Goal: Information Seeking & Learning: Find specific fact

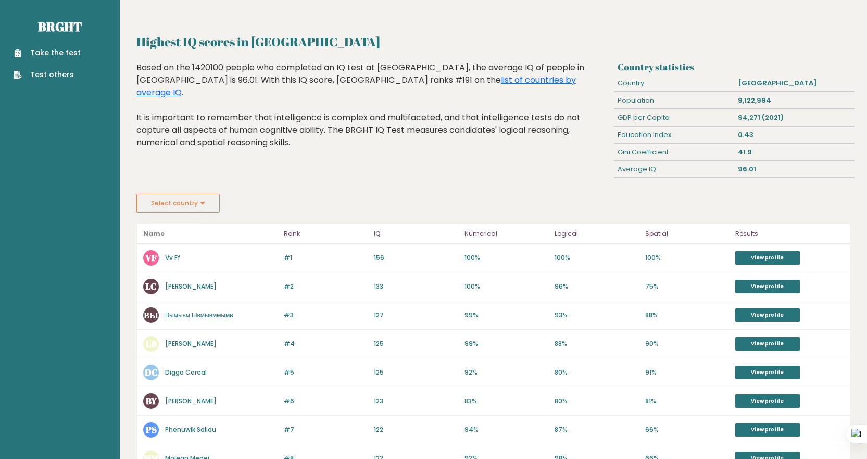
click at [207, 203] on button "Select country" at bounding box center [177, 203] width 83 height 19
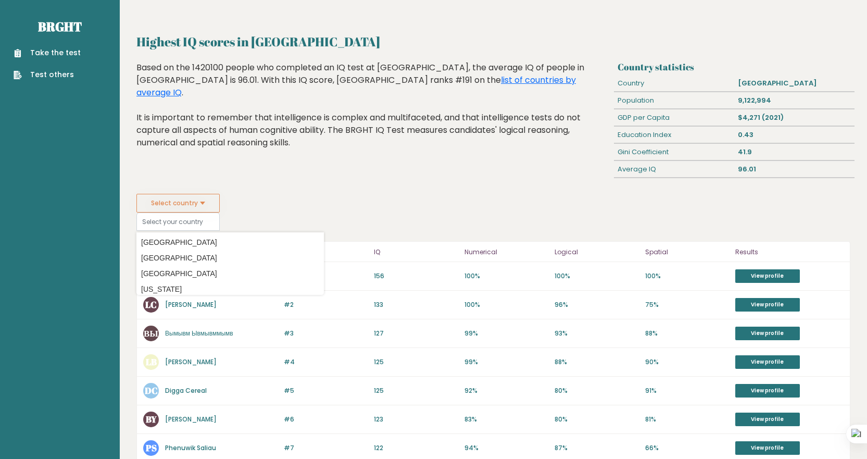
click at [352, 182] on div "Highest IQ scores in [GEOGRAPHIC_DATA] Based on the 1420100 people who complete…" at bounding box center [373, 127] width 481 height 132
click at [358, 178] on div "Highest IQ scores in [GEOGRAPHIC_DATA] Based on the 1420100 people who complete…" at bounding box center [373, 127] width 481 height 132
click at [317, 181] on div "Highest IQ scores in [GEOGRAPHIC_DATA] Based on the 1420100 people who complete…" at bounding box center [373, 127] width 481 height 132
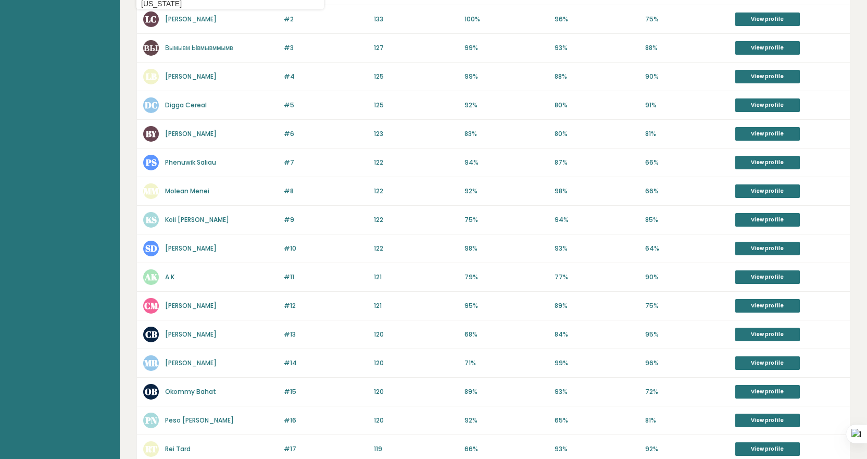
scroll to position [78, 0]
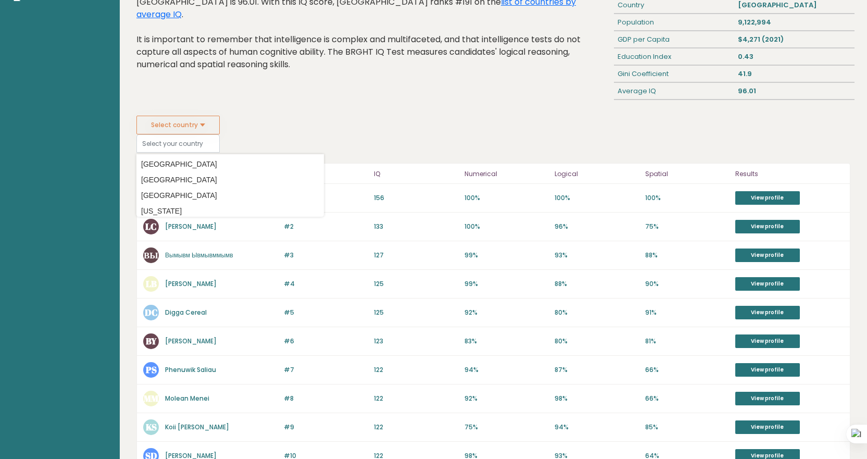
click at [412, 102] on div "Highest IQ scores in [GEOGRAPHIC_DATA] Based on the 1420100 people who complete…" at bounding box center [373, 49] width 481 height 132
click at [200, 128] on button "Select country" at bounding box center [177, 125] width 83 height 19
click at [256, 122] on fieldset "Select country Country [GEOGRAPHIC_DATA] [GEOGRAPHIC_DATA] [GEOGRAPHIC_DATA] [U…" at bounding box center [230, 134] width 188 height 37
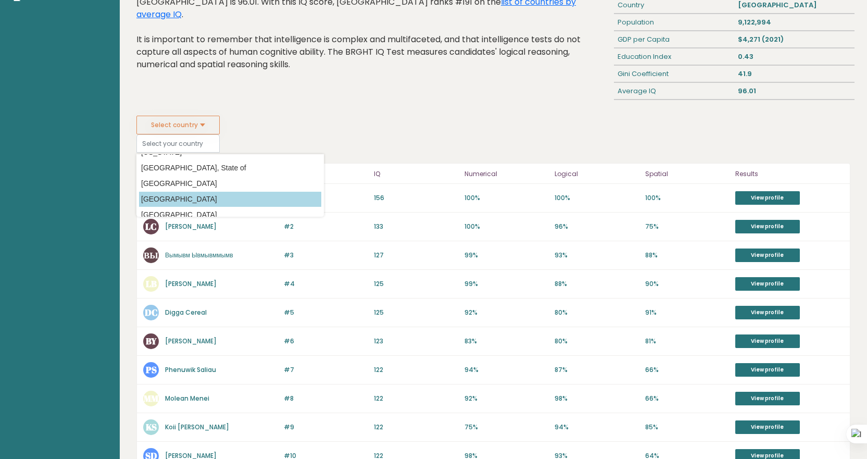
click at [204, 204] on option "[GEOGRAPHIC_DATA]" at bounding box center [230, 199] width 182 height 15
type input "[GEOGRAPHIC_DATA]"
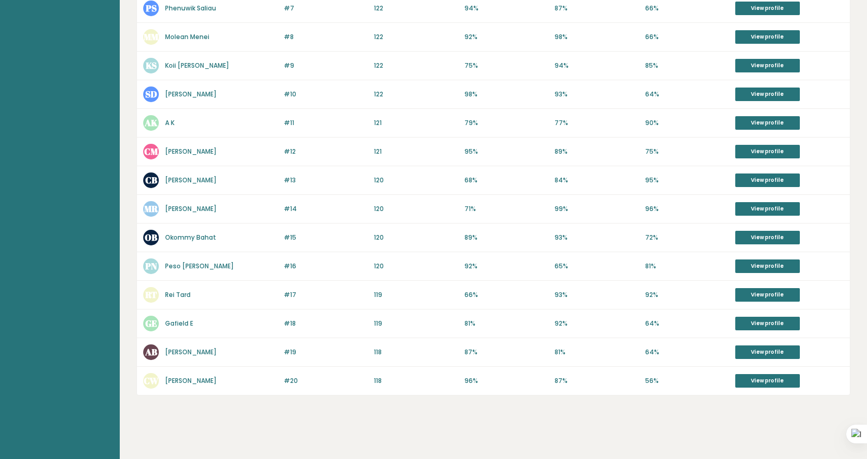
scroll to position [425, 0]
